Goal: Task Accomplishment & Management: Manage account settings

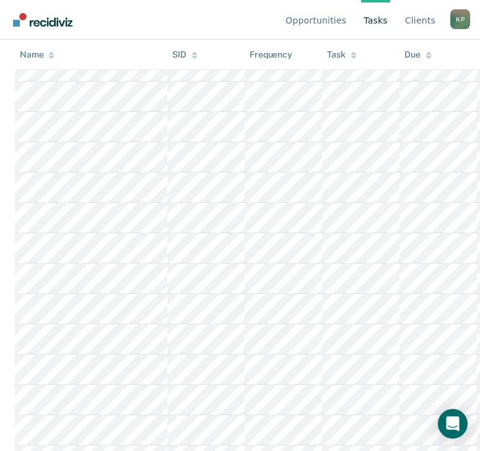
scroll to position [141, 0]
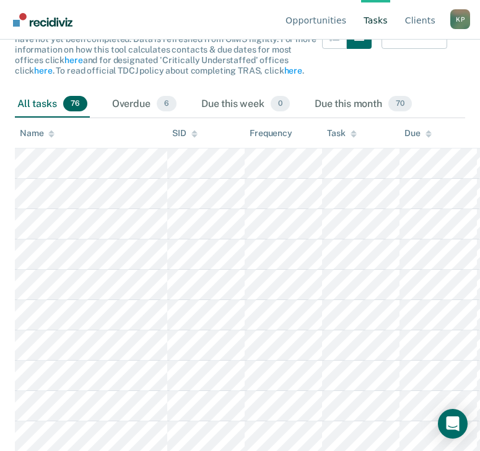
click at [342, 144] on th "Task" at bounding box center [360, 133] width 77 height 30
click at [340, 136] on div "Task" at bounding box center [341, 133] width 29 height 11
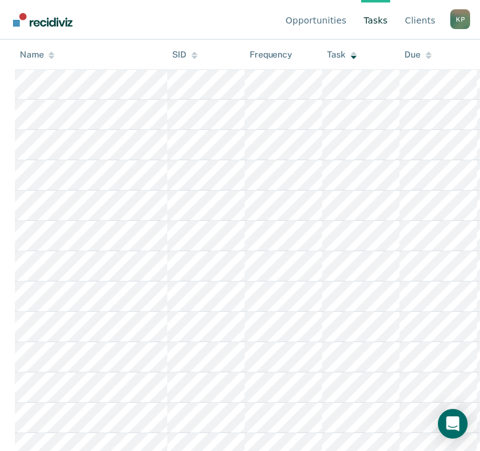
scroll to position [0, 0]
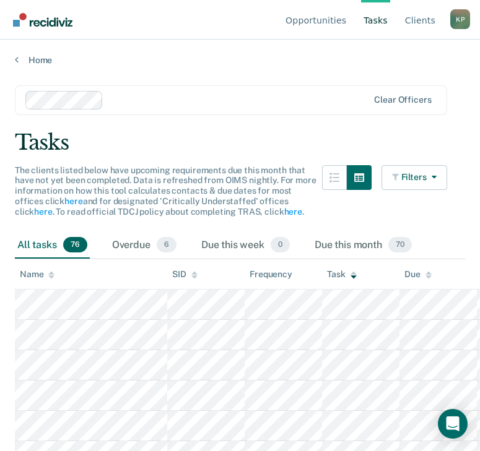
click at [459, 17] on div "K P" at bounding box center [460, 19] width 20 height 20
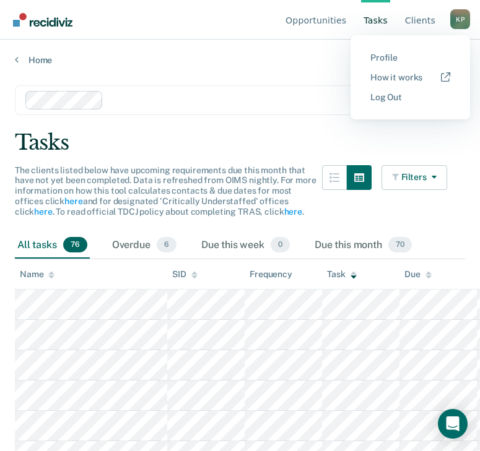
click at [195, 25] on nav "Opportunities Tasks Client s Kane Peters K P Profile How it works Log Out" at bounding box center [240, 19] width 460 height 39
